Goal: Check status: Check status

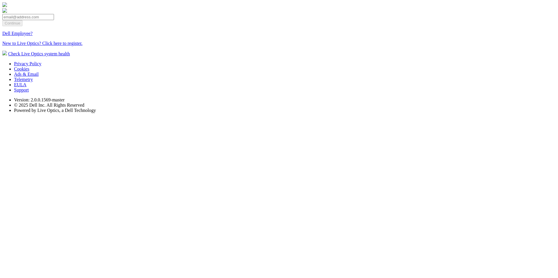
click at [33, 36] on link "Dell Employee?" at bounding box center [17, 33] width 30 height 5
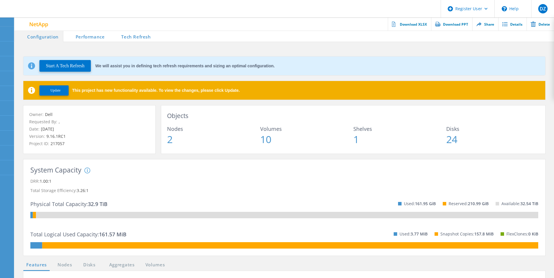
click at [61, 90] on span "Update" at bounding box center [55, 90] width 10 height 4
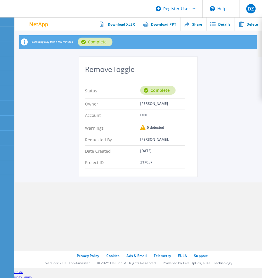
click at [158, 125] on div "0 detected" at bounding box center [152, 128] width 24 height 6
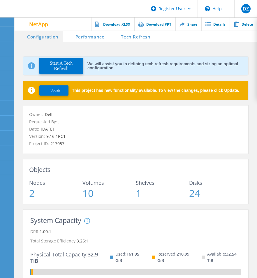
click at [66, 89] on button "Update" at bounding box center [53, 91] width 29 height 10
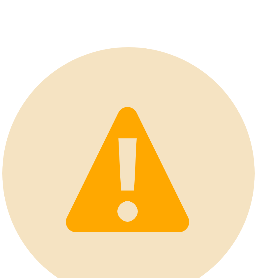
click at [144, 7] on header at bounding box center [128, 24] width 253 height 45
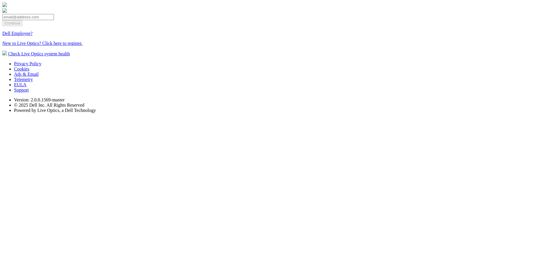
click at [33, 36] on link "Dell Employee?" at bounding box center [17, 33] width 30 height 5
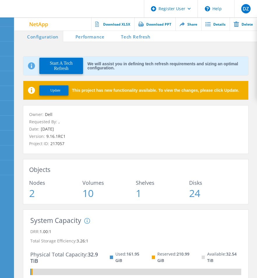
click at [60, 92] on span "Update" at bounding box center [55, 90] width 10 height 4
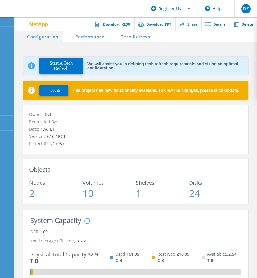
click at [52, 89] on span "Update" at bounding box center [55, 90] width 10 height 4
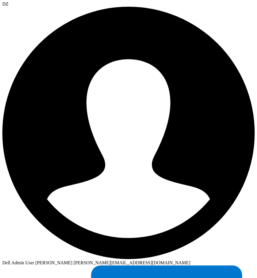
scroll to position [88, 0]
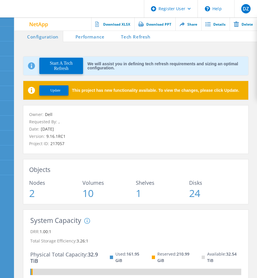
click at [62, 91] on button "Update" at bounding box center [53, 91] width 29 height 10
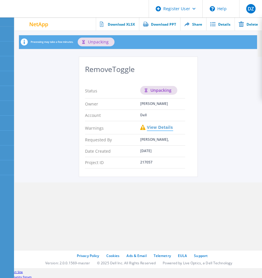
click at [169, 126] on link "View Details" at bounding box center [160, 127] width 26 height 5
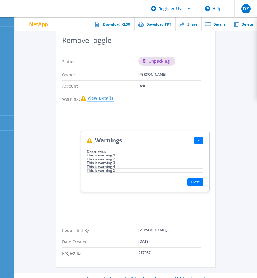
scroll to position [42, 0]
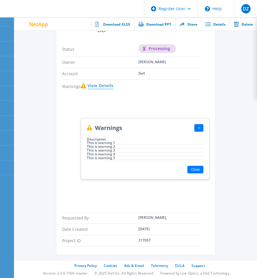
click at [97, 86] on link "View Details" at bounding box center [101, 86] width 26 height 5
click at [191, 168] on button "Close" at bounding box center [196, 170] width 16 height 8
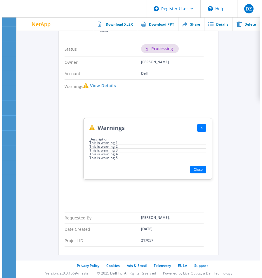
scroll to position [0, 0]
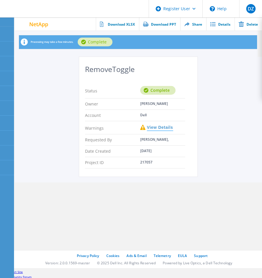
click at [166, 127] on link "View Details" at bounding box center [160, 127] width 26 height 5
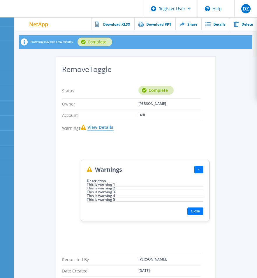
click at [96, 127] on link "View Details" at bounding box center [101, 127] width 26 height 5
click at [198, 170] on button "×" at bounding box center [199, 170] width 9 height 8
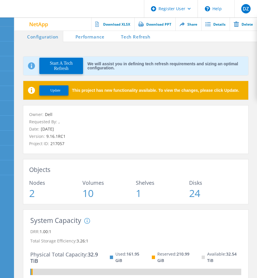
click at [59, 90] on span "Update" at bounding box center [55, 90] width 10 height 4
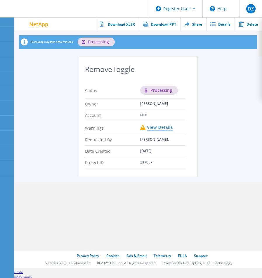
click at [168, 129] on link "View Details" at bounding box center [160, 127] width 26 height 5
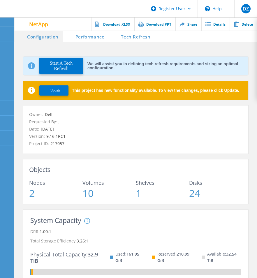
click at [60, 92] on span "Update" at bounding box center [55, 90] width 10 height 4
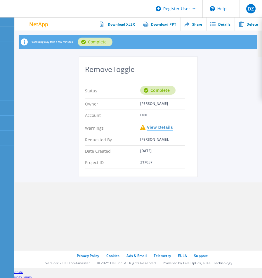
click at [162, 127] on link "View Details" at bounding box center [160, 127] width 26 height 5
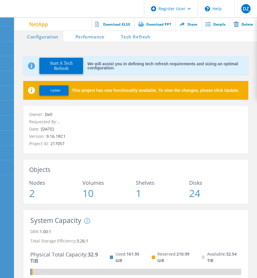
click at [57, 92] on span "Update" at bounding box center [55, 90] width 10 height 4
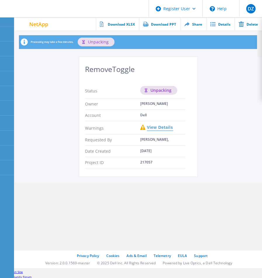
click at [158, 127] on link "View Details" at bounding box center [160, 127] width 26 height 5
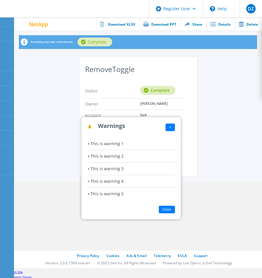
click at [175, 124] on button "×" at bounding box center [170, 128] width 9 height 8
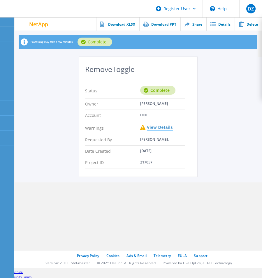
click at [154, 128] on link "View Details" at bounding box center [160, 127] width 26 height 5
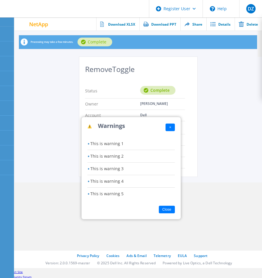
click at [175, 124] on button "×" at bounding box center [170, 128] width 9 height 8
